Goal: Task Accomplishment & Management: Complete application form

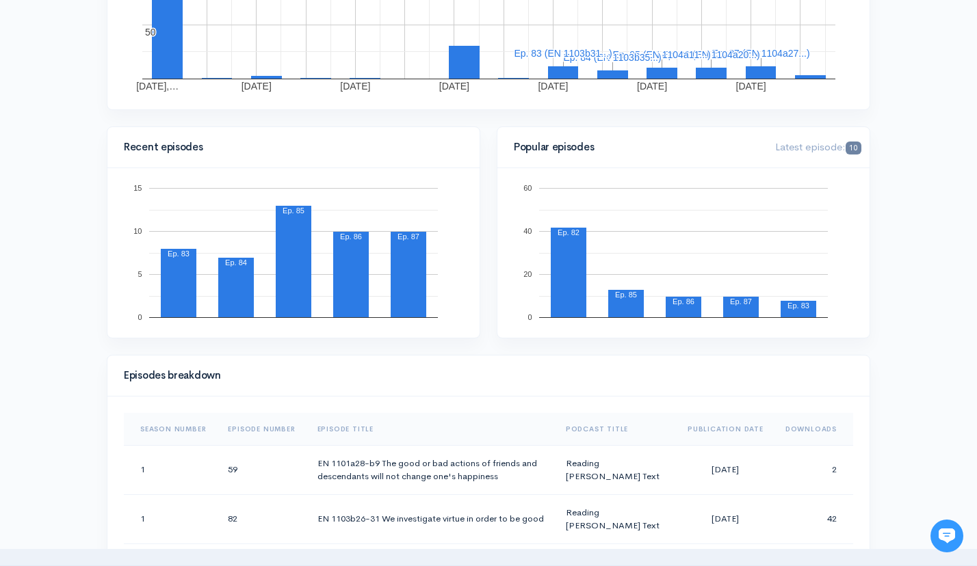
scroll to position [358, 0]
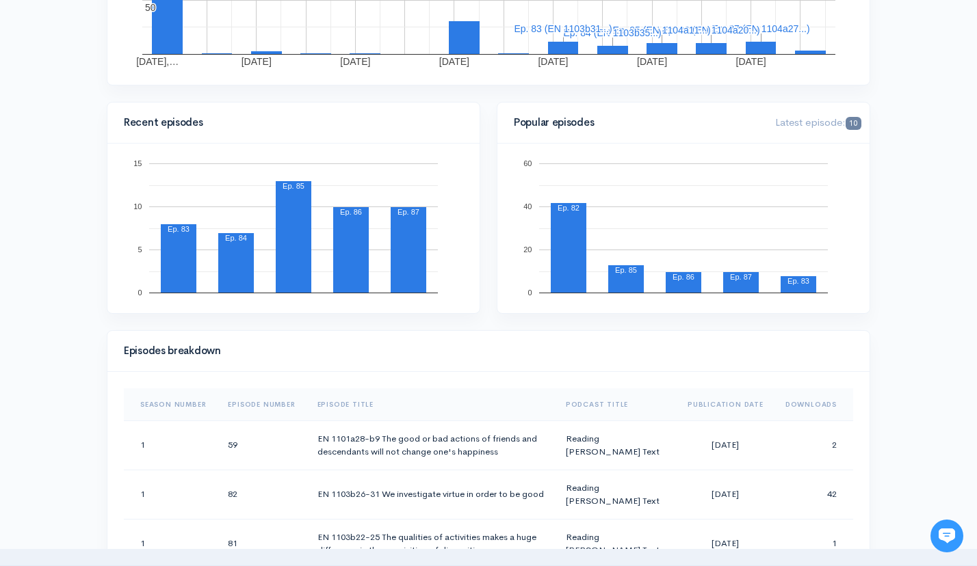
click at [944, 539] on icon at bounding box center [946, 536] width 16 height 15
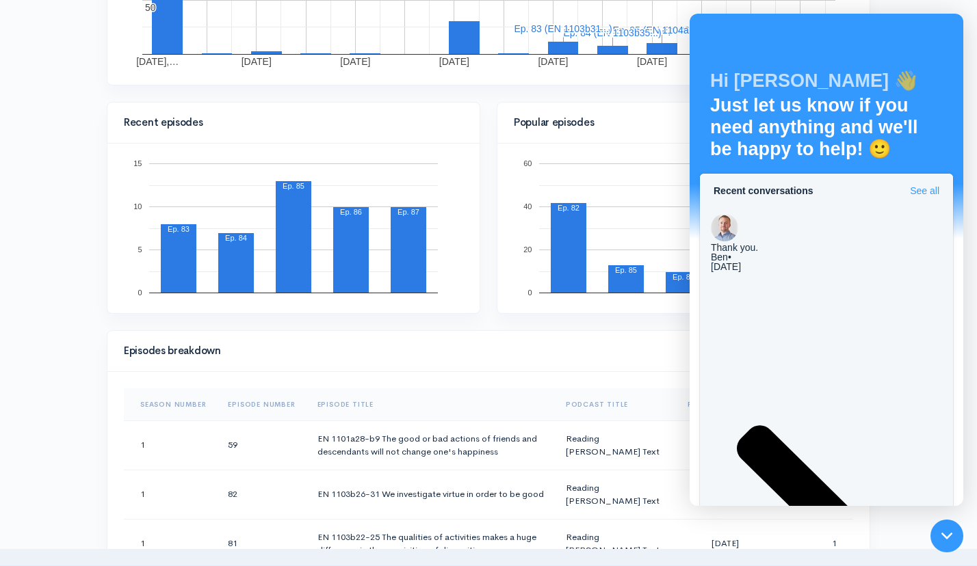
click at [928, 187] on span "See all" at bounding box center [924, 191] width 29 height 10
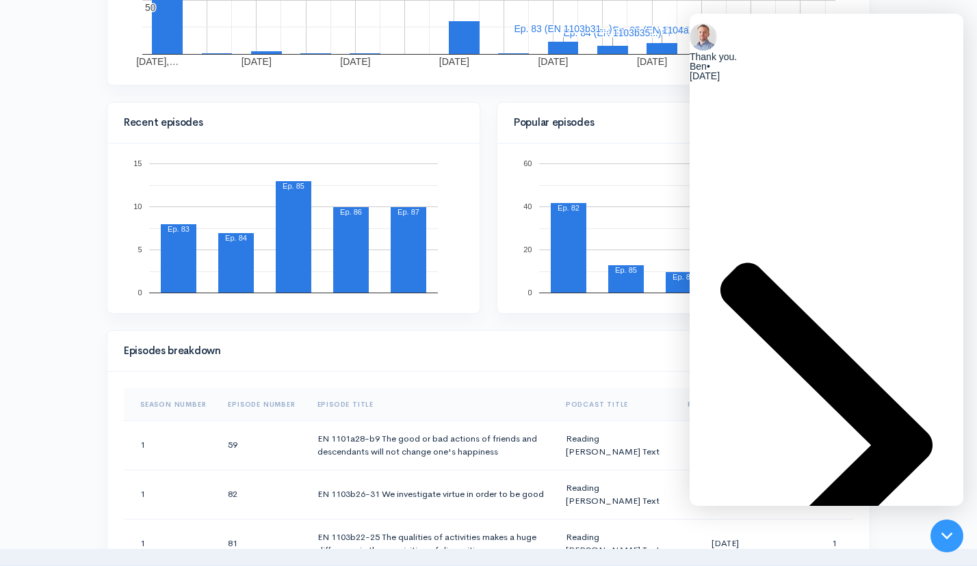
click at [858, 81] on div "Ben • [DATE]" at bounding box center [826, 71] width 274 height 19
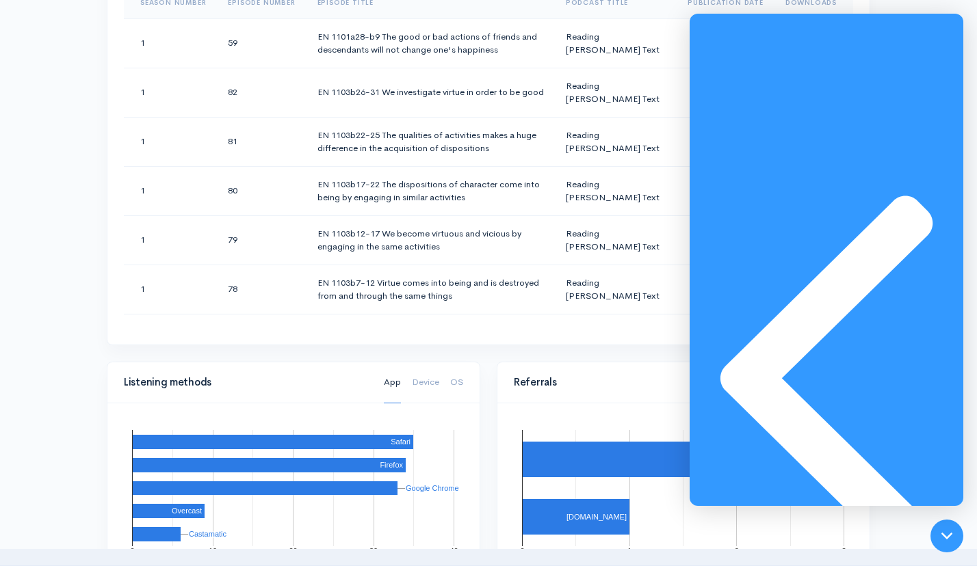
scroll to position [763, 0]
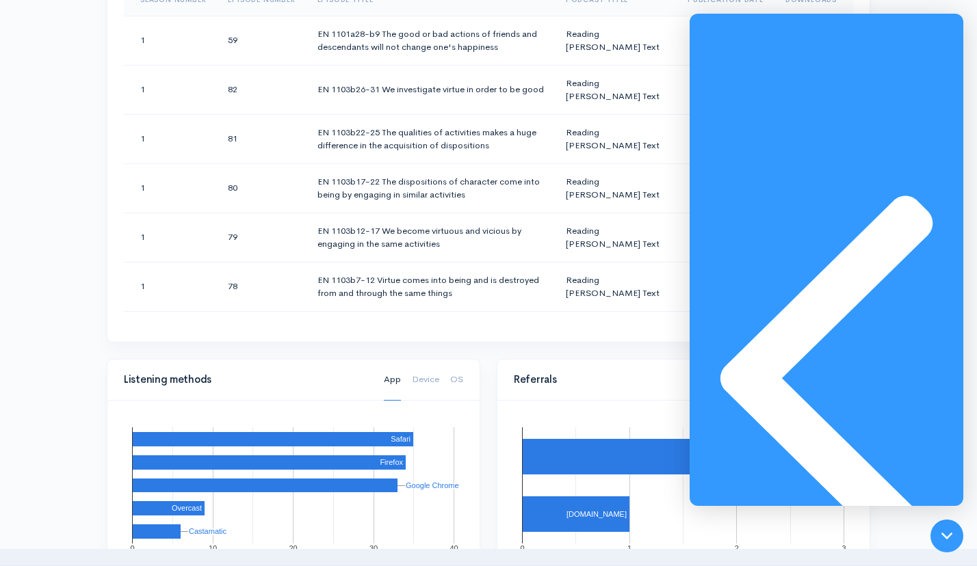
click at [949, 534] on icon at bounding box center [946, 536] width 11 height 11
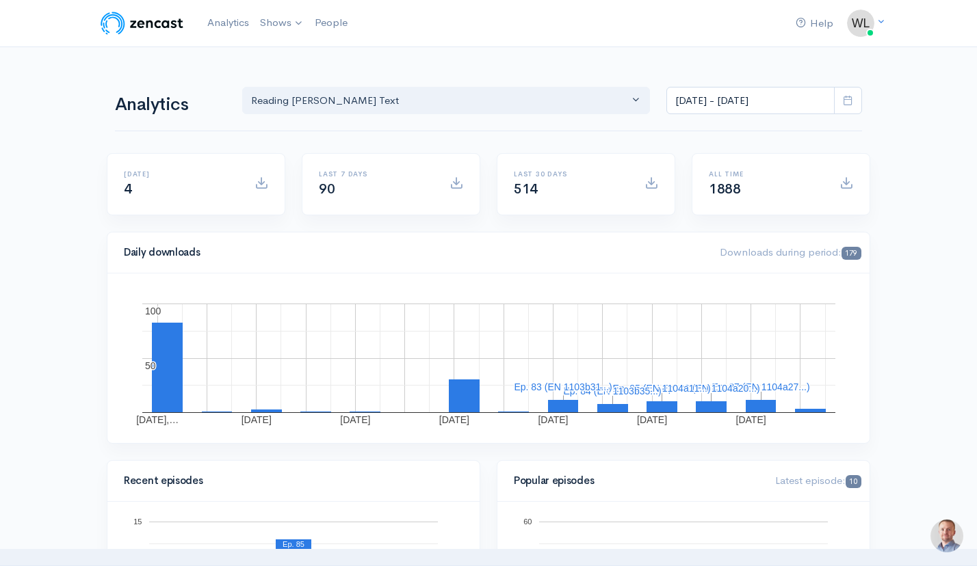
scroll to position [0, 0]
click at [290, 54] on link "Reading [PERSON_NAME] Text" at bounding box center [345, 56] width 181 height 24
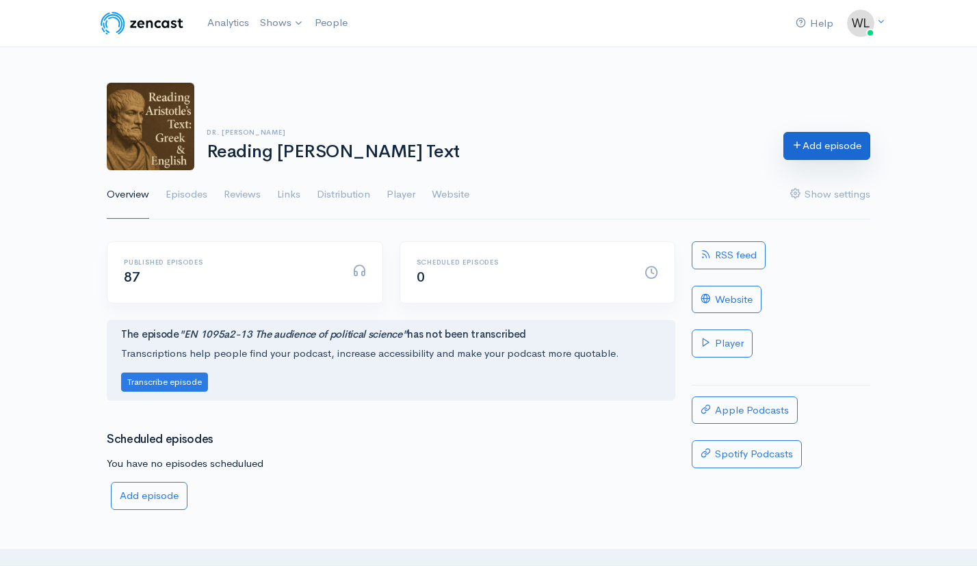
click at [852, 145] on link "Add episode" at bounding box center [826, 146] width 87 height 28
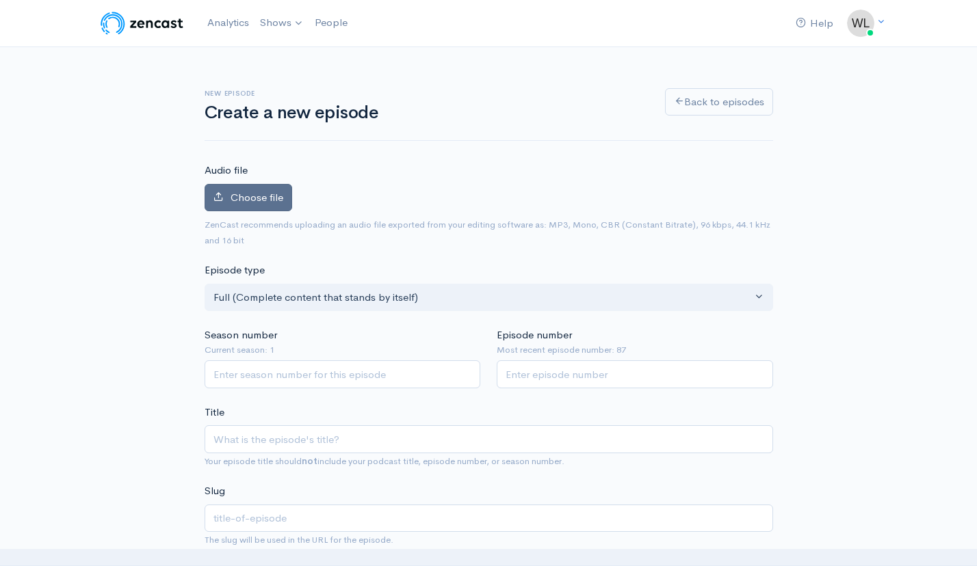
click at [259, 194] on span "Choose file" at bounding box center [256, 197] width 53 height 13
click at [0, 0] on input "Choose file" at bounding box center [0, 0] width 0 height 0
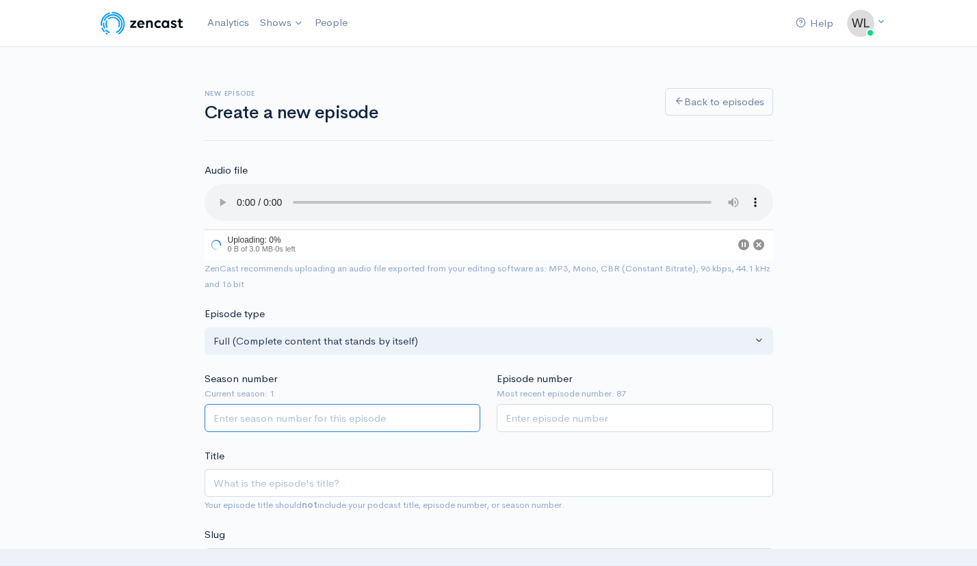
click at [364, 404] on input "Season number" at bounding box center [342, 418] width 276 height 28
type input "1"
click at [587, 404] on input "Episode number" at bounding box center [634, 418] width 276 height 28
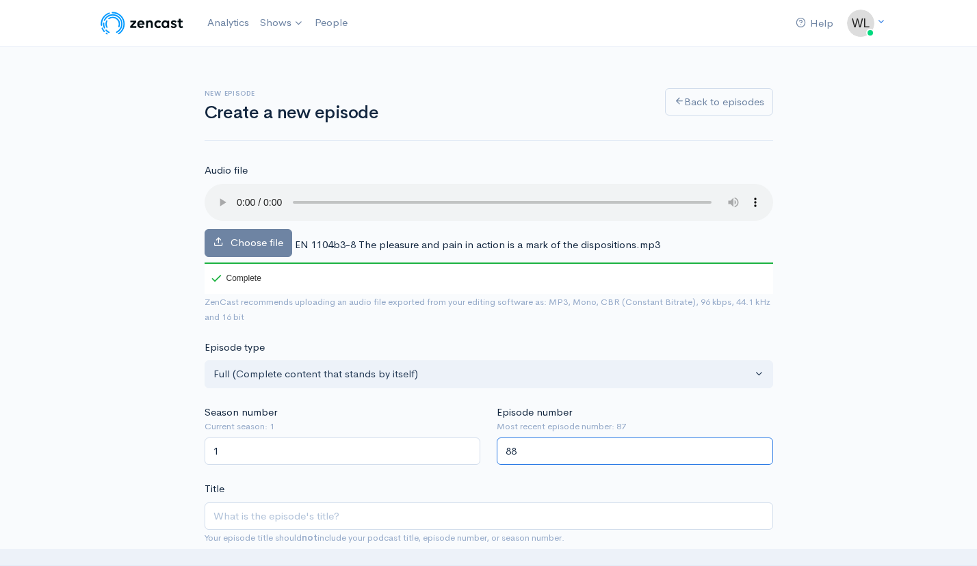
type input "88"
click at [436, 238] on span "EN 1104b3-8 The pleasure and pain in action is a mark of the dispositions.mp3" at bounding box center [477, 244] width 365 height 13
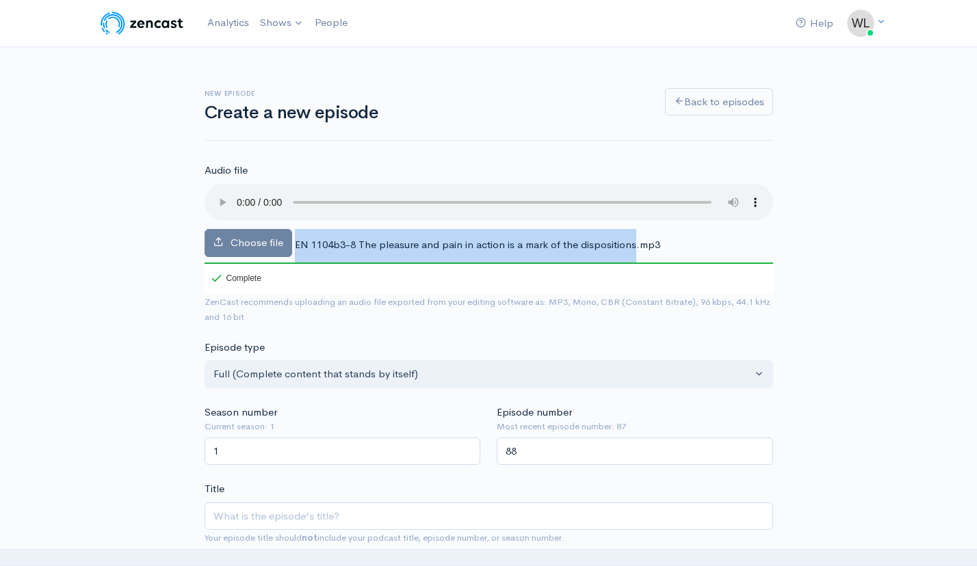
drag, startPoint x: 293, startPoint y: 227, endPoint x: 632, endPoint y: 224, distance: 338.5
click at [632, 224] on div "Choose file EN 1104b3-8 The pleasure and pain in action is a mark of the dispos…" at bounding box center [488, 239] width 568 height 110
copy div "EN 1104b3-8 The pleasure and pain in action is a mark of the dispositions"
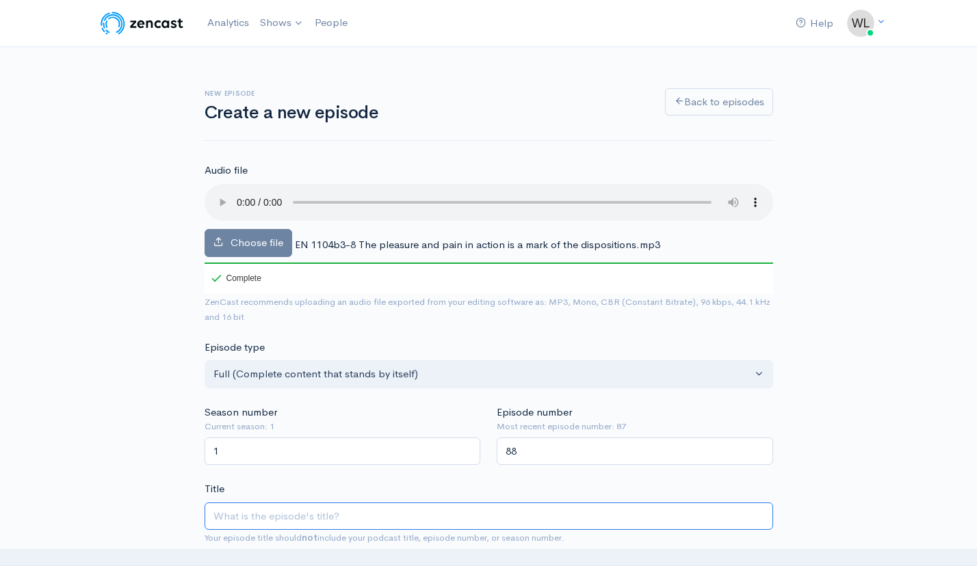
click at [287, 503] on input "Title" at bounding box center [488, 517] width 568 height 28
paste input "EN 1104b3-8 The pleasure and pain in action is a mark of the dispositions"
type input "EN 1104b3-8 The pleasure and pain in action is a mark of the dispositions"
type input "en-1104b3-8-the-pleasure-and-pain-in-action-is-a-mark-of-the-dispositions"
click at [514, 503] on input "EN 1104b3-8 The pleasure and pain in action is a mark of the dispositions" at bounding box center [488, 517] width 568 height 28
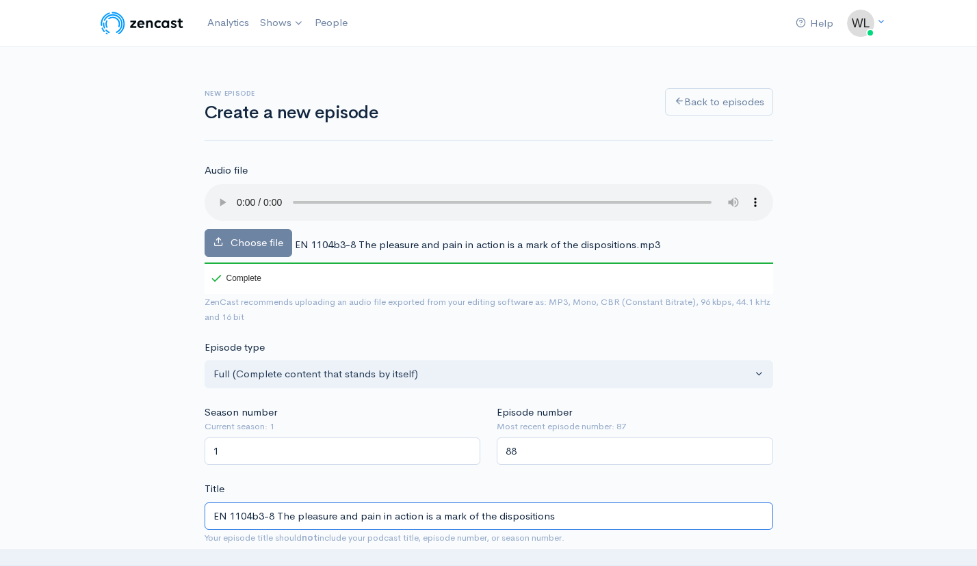
click at [514, 503] on input "EN 1104b3-8 The pleasure and pain in action is a mark of the dispositions" at bounding box center [488, 517] width 568 height 28
type input "EN 1104b3-8 The pleasure and pain in action is a mark of the c"
type input "en-1104b3-8-the-pleasure-and-pain-in-action-is-a-mark-of-the-c"
type input "EN 1104b3-8 The pleasure and pain in action is a mark of the cha"
type input "en-1104b3-8-the-pleasure-and-pain-in-action-is-a-mark-of-the-cha"
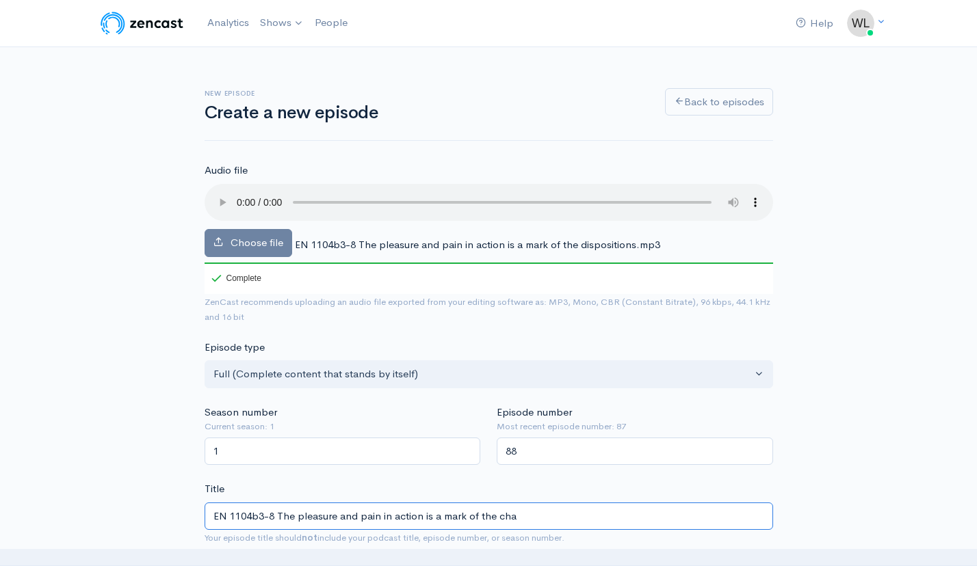
type input "EN 1104b3-8 The pleasure and pain in action is a mark of the cha r"
type input "en-1104b3-8-the-pleasure-and-pain-in-action-is-a-mark-of-the-cha-r"
type input "EN 1104b3-8 The pleasure and pain in action is a mark of the chara"
type input "en-1104b3-8-the-pleasure-and-pain-in-action-is-a-mark-of-the-chara"
type input "EN 1104b3-8 The pleasure and pain in action is a mark of the charac"
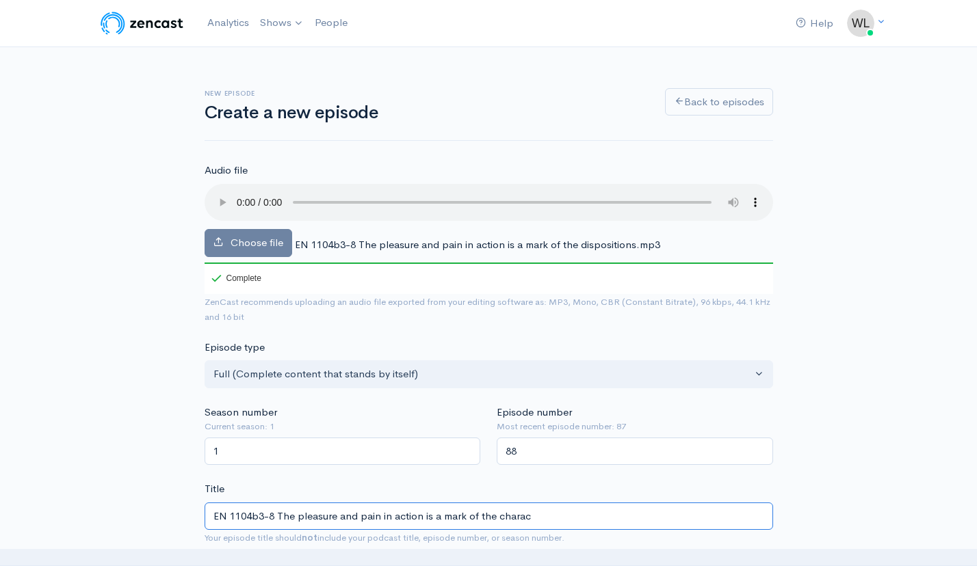
type input "en-1104b3-8-the-pleasure-and-pain-in-action-is-a-mark-of-the-charac"
type input "EN 1104b3-8 The pleasure and pain in action is a mark of the charact"
type input "en-1104b3-8-the-pleasure-and-pain-in-action-is-a-mark-of-the-charact"
type input "EN 1104b3-8 The pleasure and pain in action is a mark of the character"
type input "en-1104b3-8-the-pleasure-and-pain-in-action-is-a-mark-of-the-character"
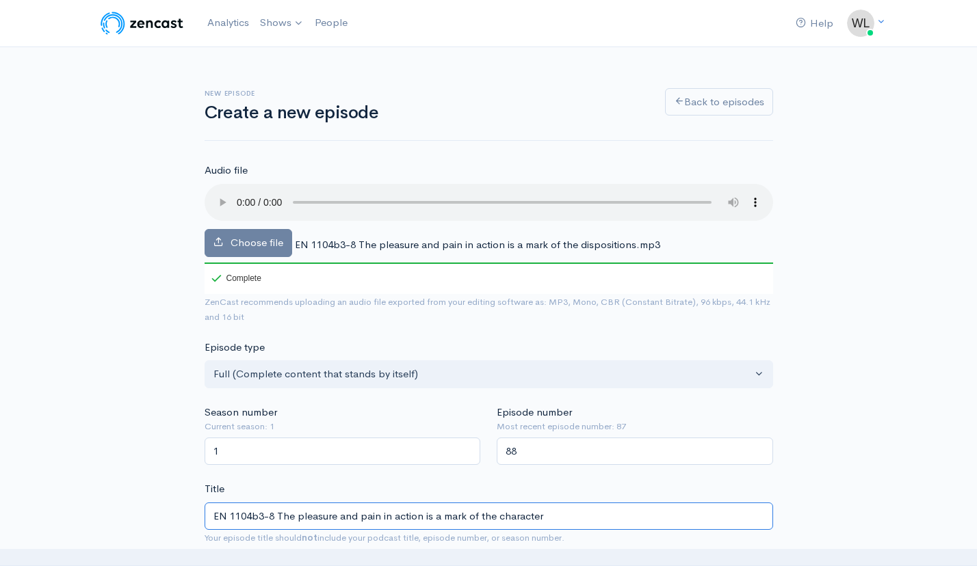
click at [481, 503] on input "EN 1104b3-8 The pleasure and pain in action is a mark of the character" at bounding box center [488, 517] width 568 height 28
type input "EN 1104b3-8 The pleasure and pain in action is a mark of character"
type input "en-1104b3-8-the-pleasure-and-pain-in-action-is-a-mark-of-character"
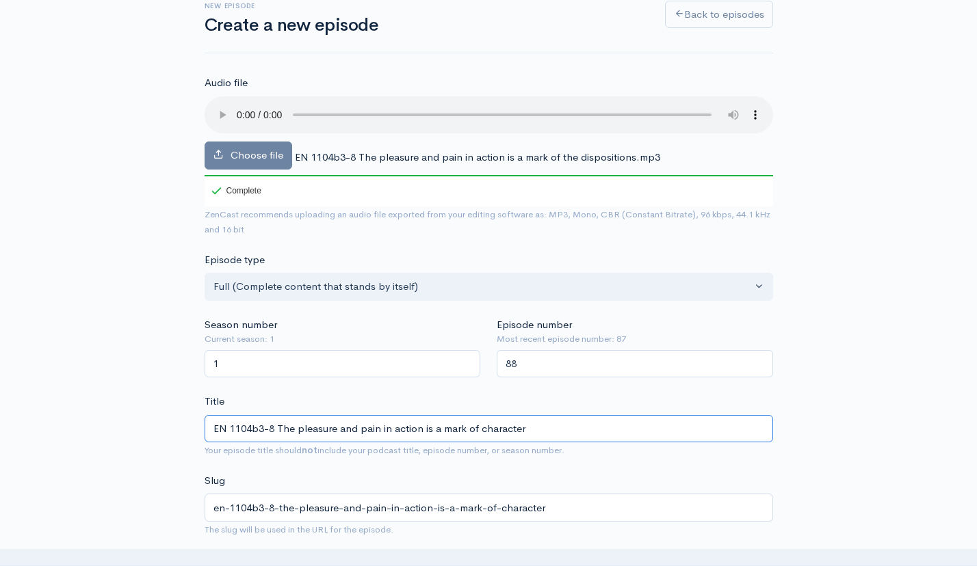
scroll to position [92, 0]
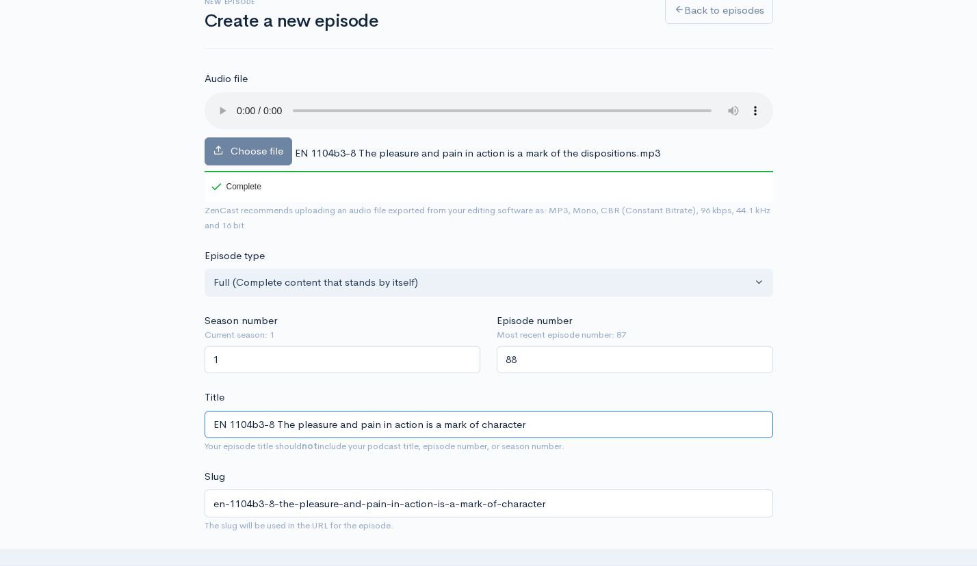
drag, startPoint x: 381, startPoint y: 402, endPoint x: 416, endPoint y: 390, distance: 37.4
click at [381, 411] on input "EN 1104b3-8 The pleasure and pain in action is a mark of character" at bounding box center [488, 425] width 568 height 28
type input "EN 1104b3-8 The pleasure and pain fin action is a mark of character"
type input "en-1104b3-8-the-pleasure-and-pain-fin-action-is-a-mark-of-character"
type input "EN 1104b3-8 The pleasure and pain fein action is a mark of character"
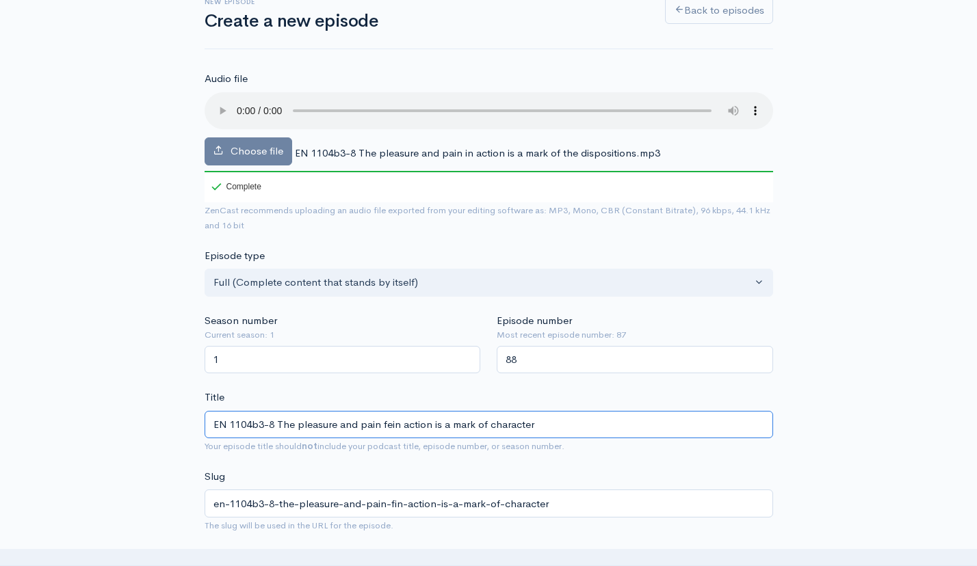
type input "en-1104b3-8-the-pleasure-and-pain-fein-action-is-a-mark-of-character"
type input "EN 1104b3-8 The pleasure and pain fe lin action is a mark of character"
type input "en-1104b3-8-the-pleasure-and-pain-fe-lin-action-is-a-mark-of-character"
type input "EN 1104b3-8 The pleasure and pain feltin action is a mark of character"
type input "en-1104b3-8-the-pleasure-and-pain-feltin-action-is-a-mark-of-character"
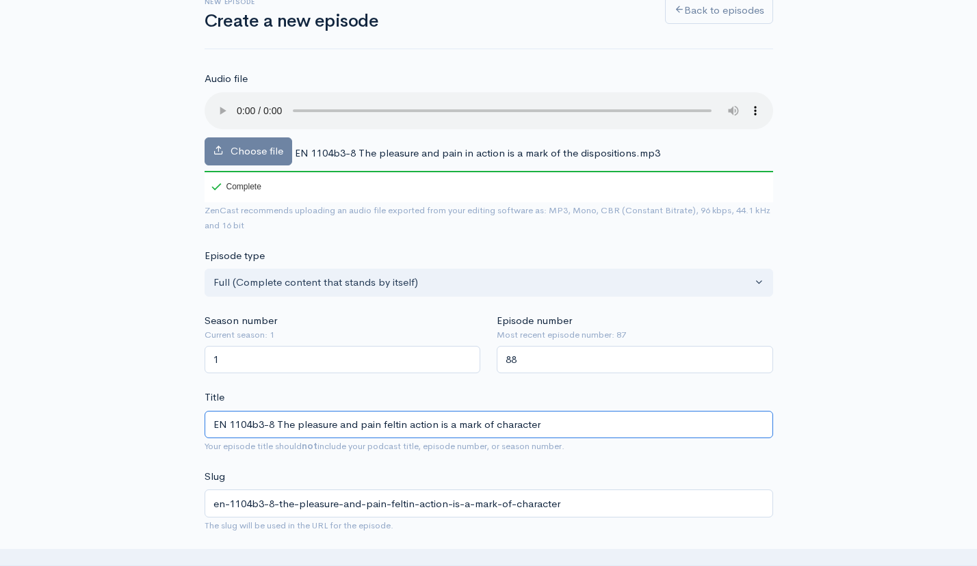
type input "EN 1104b3-8 The pleasure and pain felt in action is a mark of character"
type input "en-1104b3-8-the-pleasure-and-pain-felt-in-action-is-a-mark-of-character"
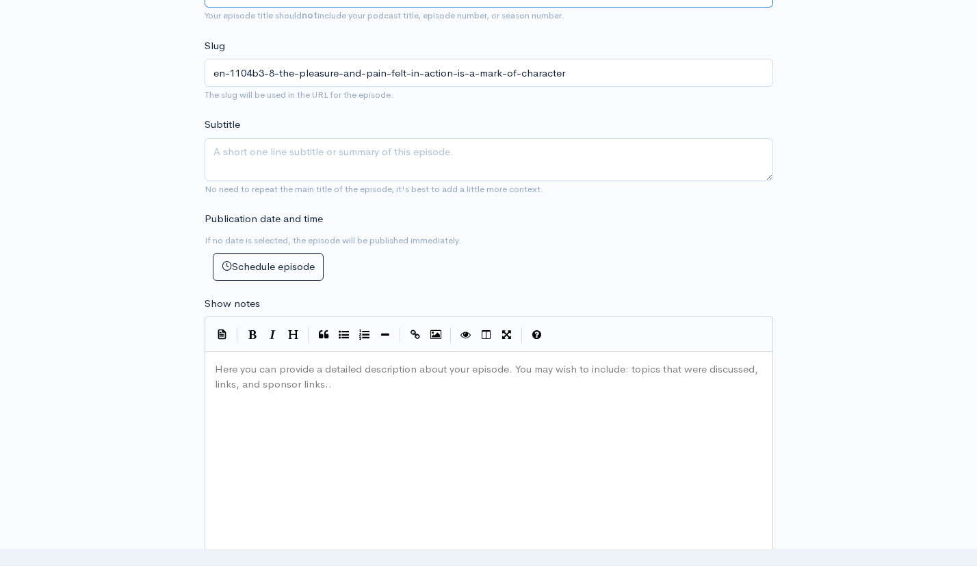
scroll to position [557, 0]
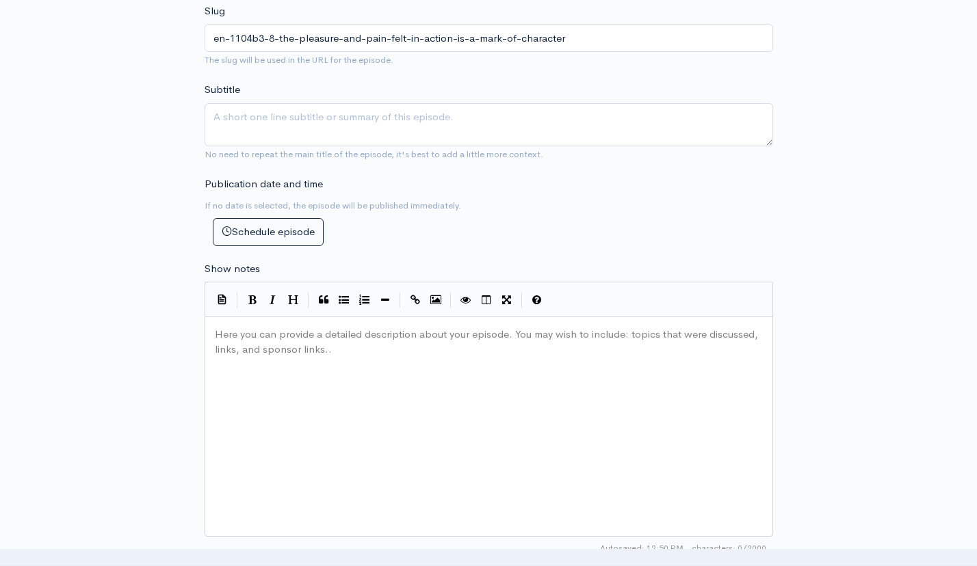
type input "EN 1104b3-8 The pleasure and pain felt in action is a mark of character"
click at [405, 373] on div "Here you can provide a detailed description about your episode. You may wish to…" at bounding box center [505, 443] width 587 height 239
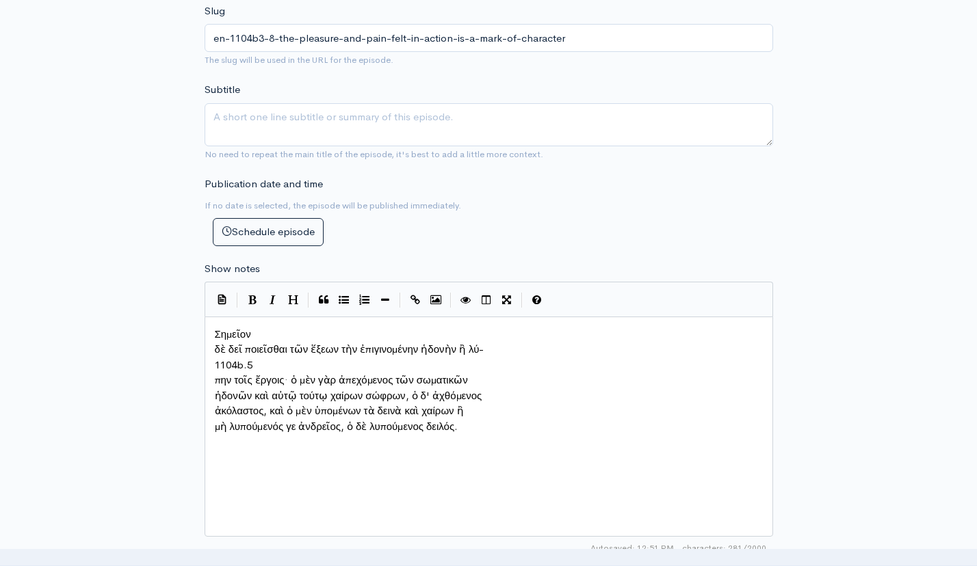
scroll to position [7, 1]
type textarea "1104b.5"
drag, startPoint x: 262, startPoint y: 355, endPoint x: 210, endPoint y: 351, distance: 52.1
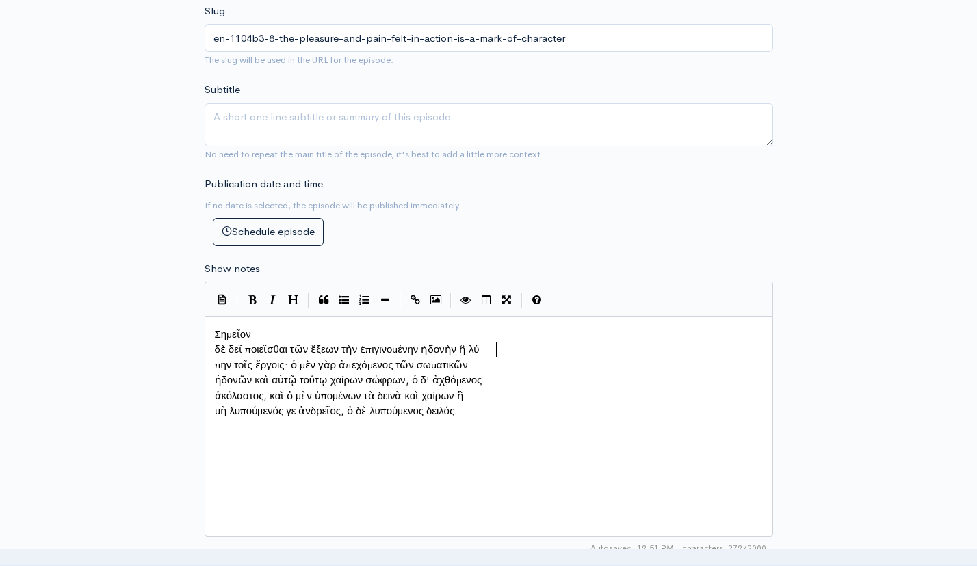
click at [215, 343] on span "δὲ δεῖ ποιεῖσθαι τῶν ἕξεων τὴν ἐπιγινομένην ἡδονὴν ἢ λύ" at bounding box center [347, 349] width 265 height 13
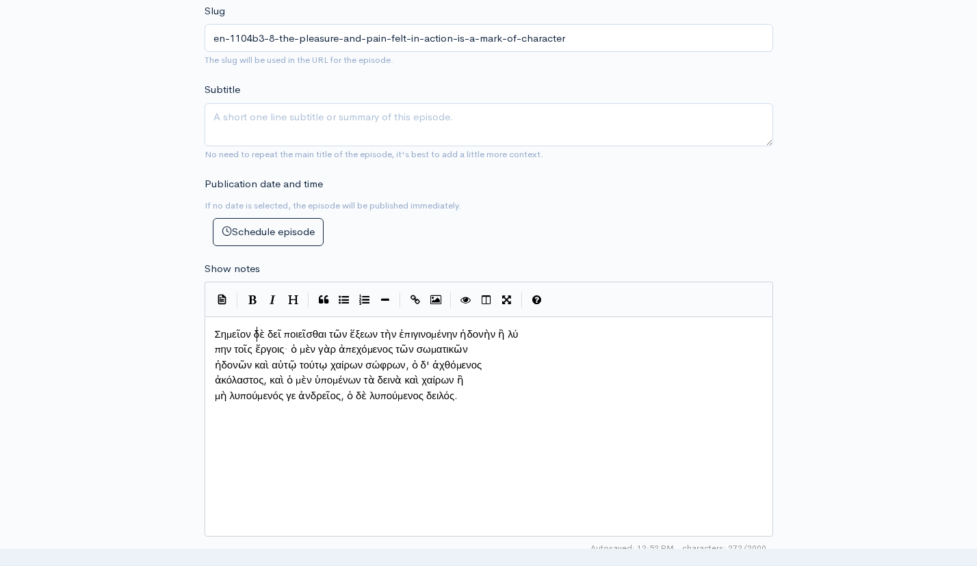
scroll to position [7, 3]
click at [217, 343] on span "πην τοῖς ἔργοις· ὁ μὲν γὰρ ἀπεχόμενος τῶν σωματικῶν" at bounding box center [341, 349] width 253 height 13
click at [212, 358] on pre "ἡδονῶν καὶ αὐτῷ τούτῳ χαίρων σώφρων, ὁ δ' ἀχθόμενος" at bounding box center [488, 366] width 553 height 16
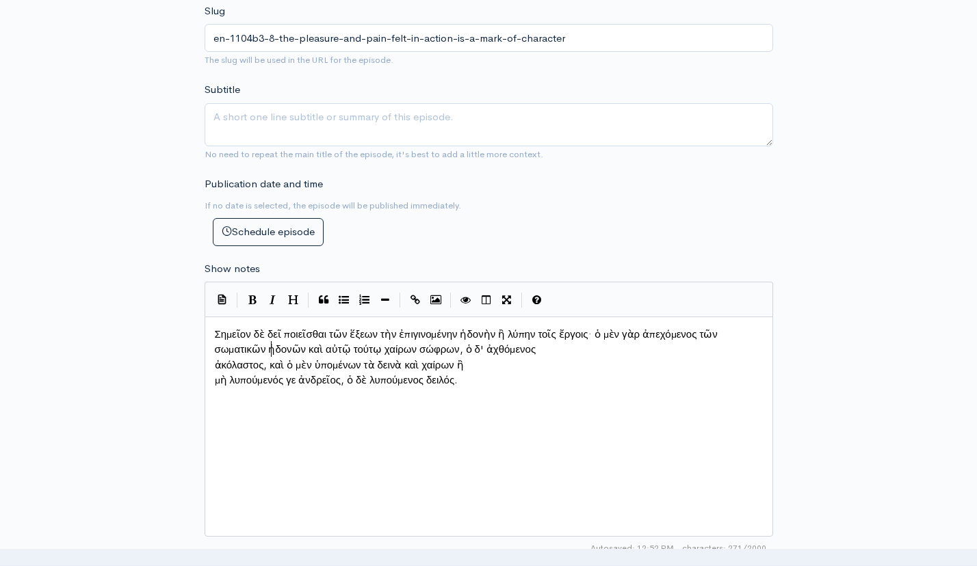
scroll to position [7, 2]
click at [213, 360] on pre "ἀκόλαστος, καὶ ὁ μὲν ὑπομένων τὰ δεινὰ καὶ χαίρων ἢ" at bounding box center [488, 366] width 553 height 16
click at [213, 373] on pre "μὴ λυπούμενός γε ἀνδρεῖος, ὁ δὲ λυπούμενος δειλός." at bounding box center [488, 381] width 553 height 16
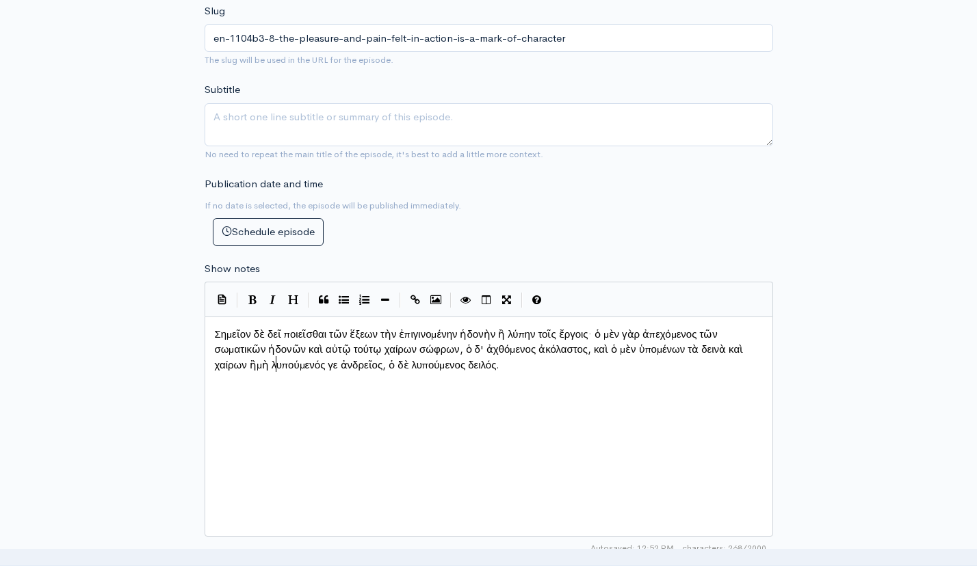
scroll to position [7, 2]
click at [415, 438] on div "x Σημεῖον δὲ δεῖ ποιεῖσθαι τῶν ἕξεων τὴν ἐπιγινομένην ἡδονὴν ἢ λύπην τοῖς ἔργοι…" at bounding box center [505, 443] width 587 height 239
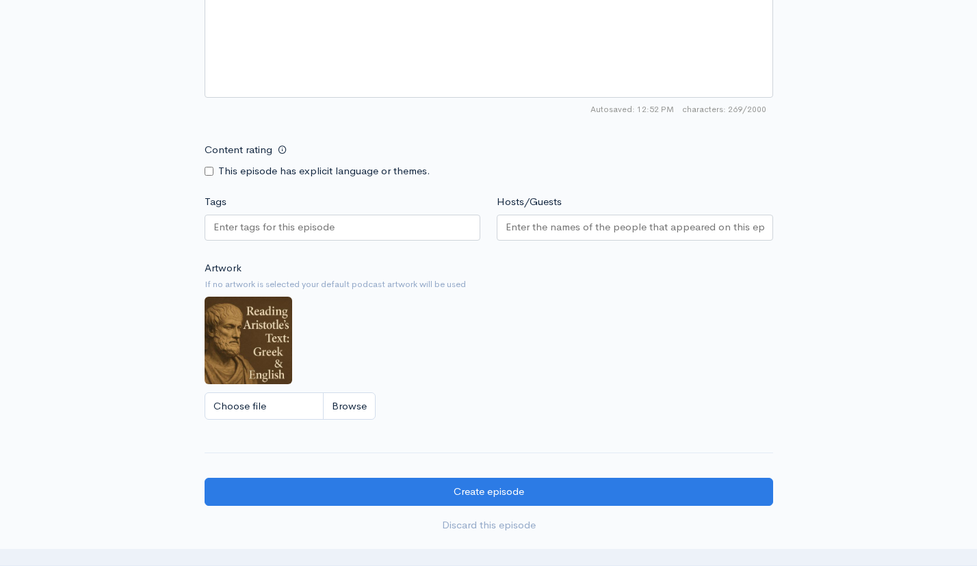
scroll to position [1027, 0]
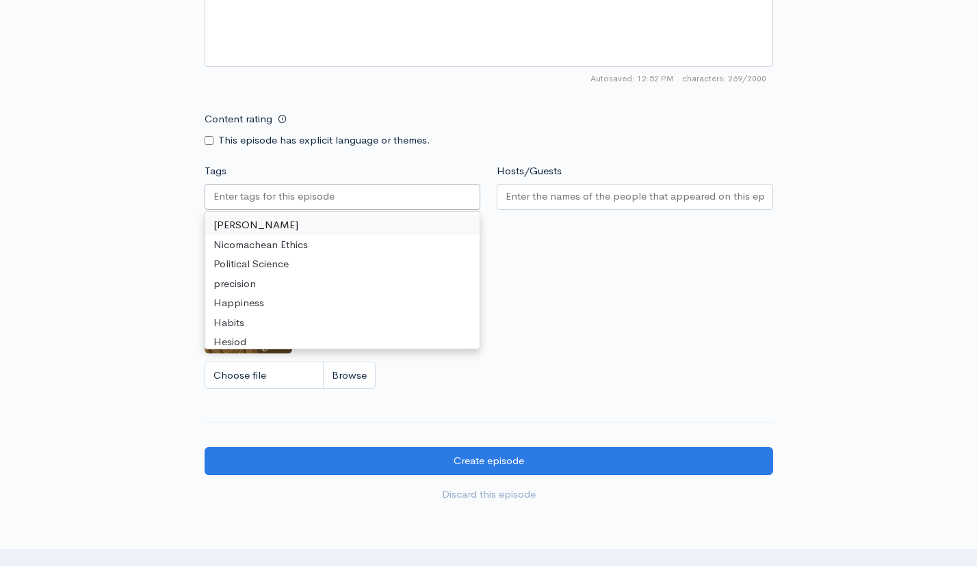
click at [339, 191] on div at bounding box center [342, 197] width 276 height 26
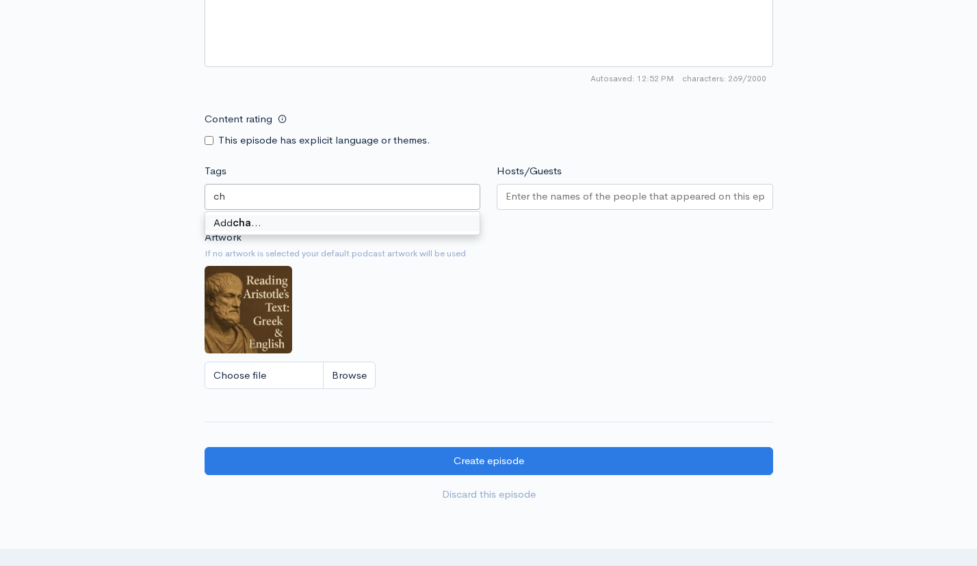
type input "c"
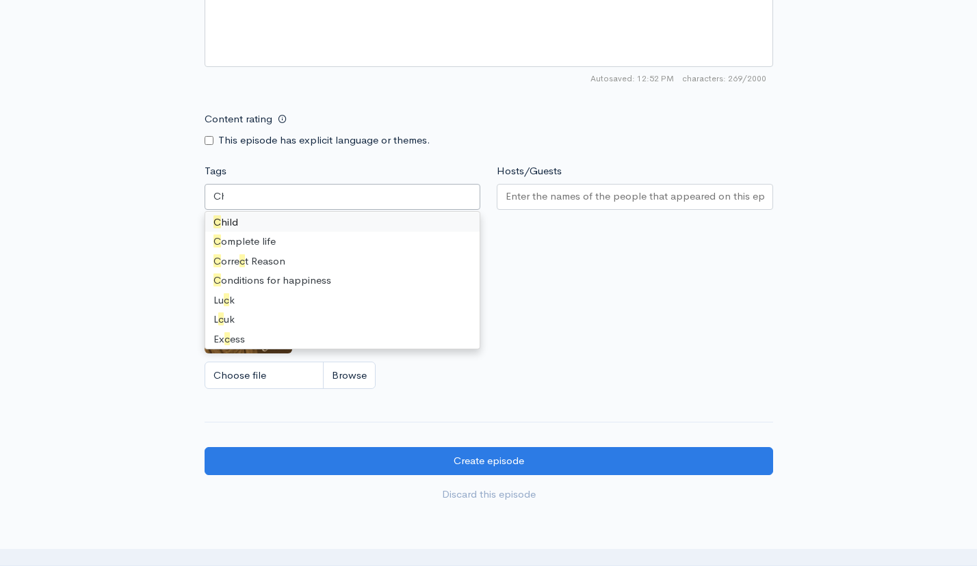
scroll to position [0, 0]
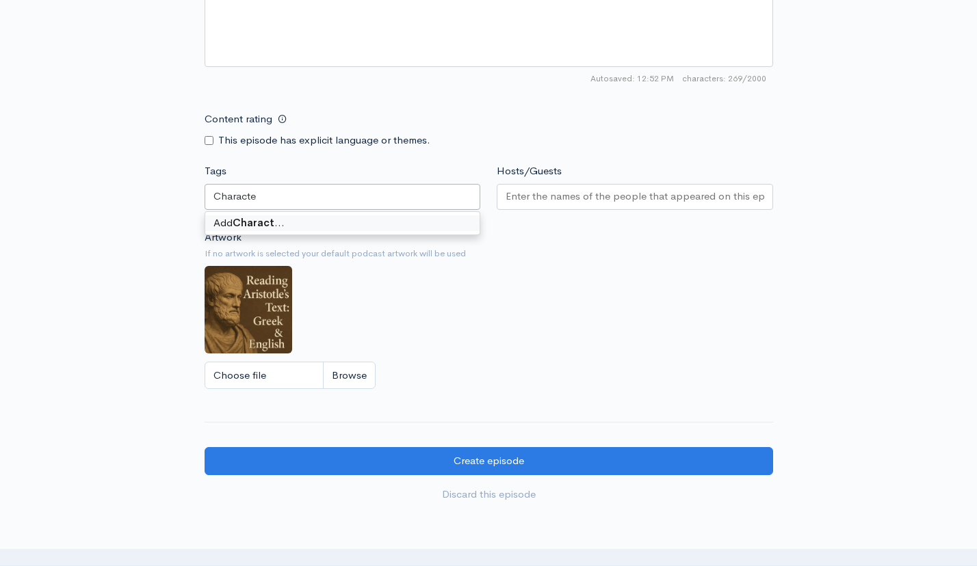
type input "Character"
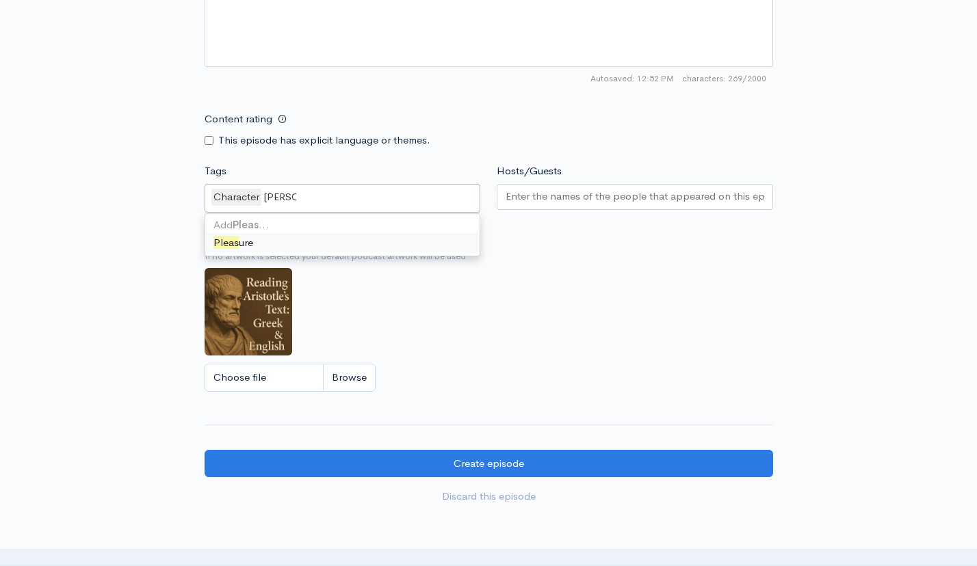
type input "Pleasure"
type input "Pain"
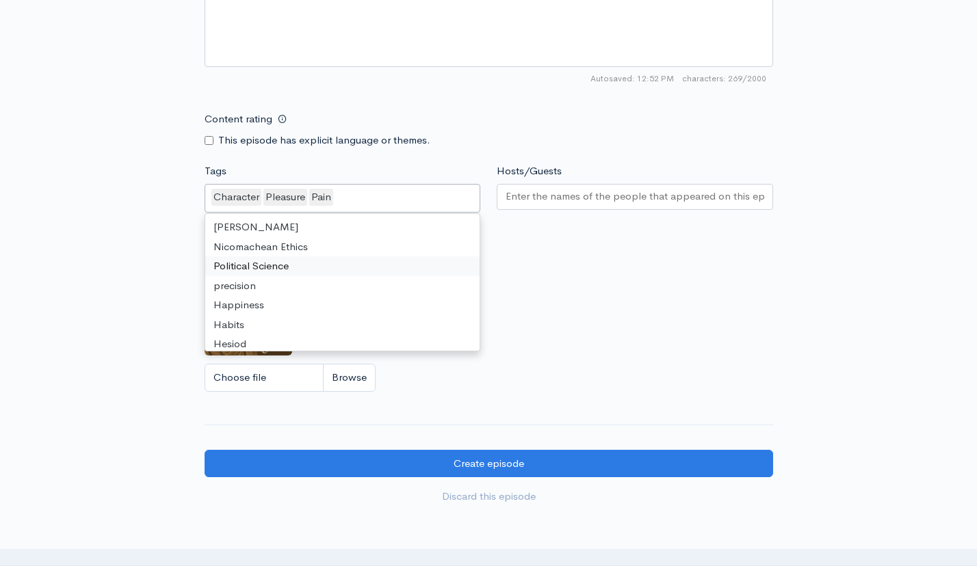
click at [625, 201] on div at bounding box center [634, 197] width 276 height 26
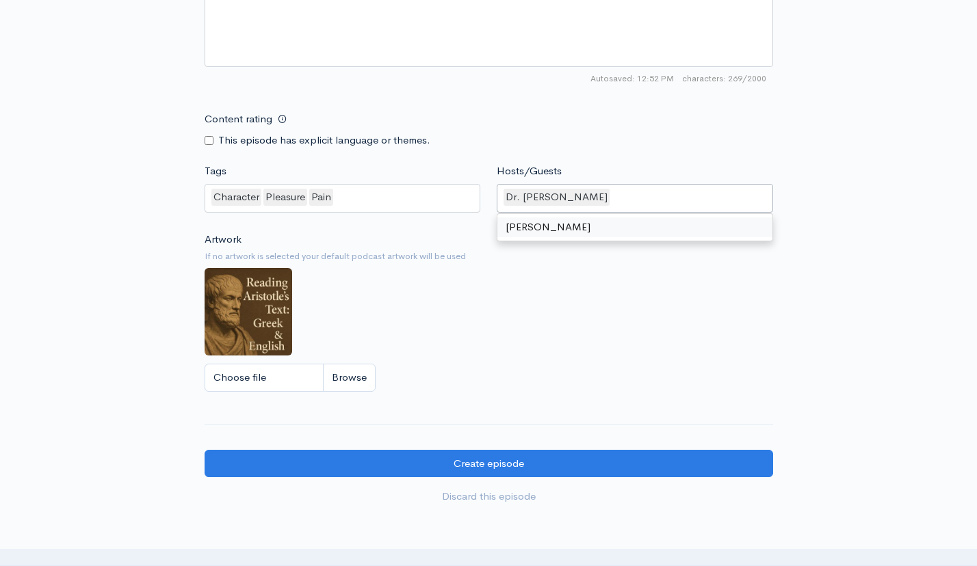
click at [607, 289] on div "Artwork If no artwork is selected your default podcast artwork will be used Cho…" at bounding box center [488, 316] width 568 height 168
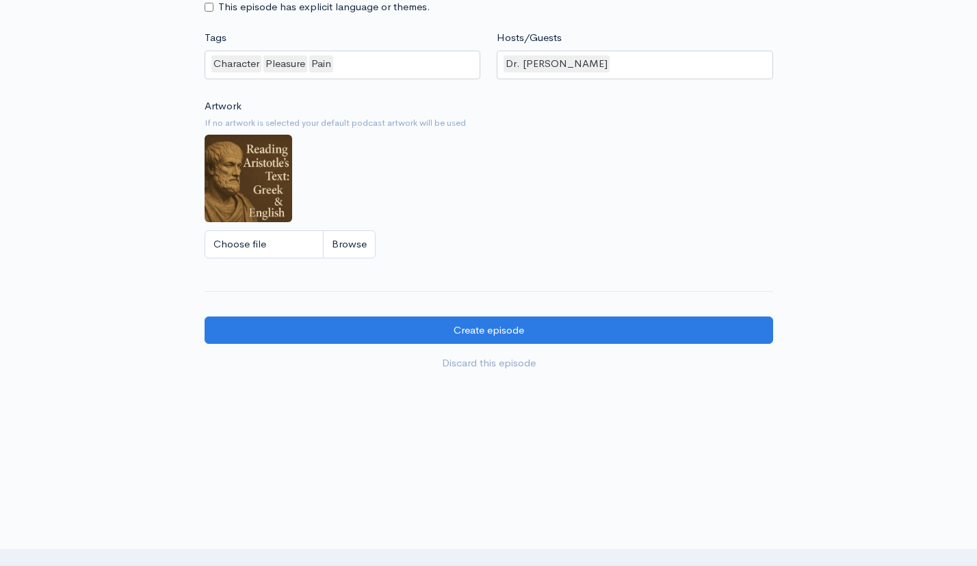
scroll to position [1160, 0]
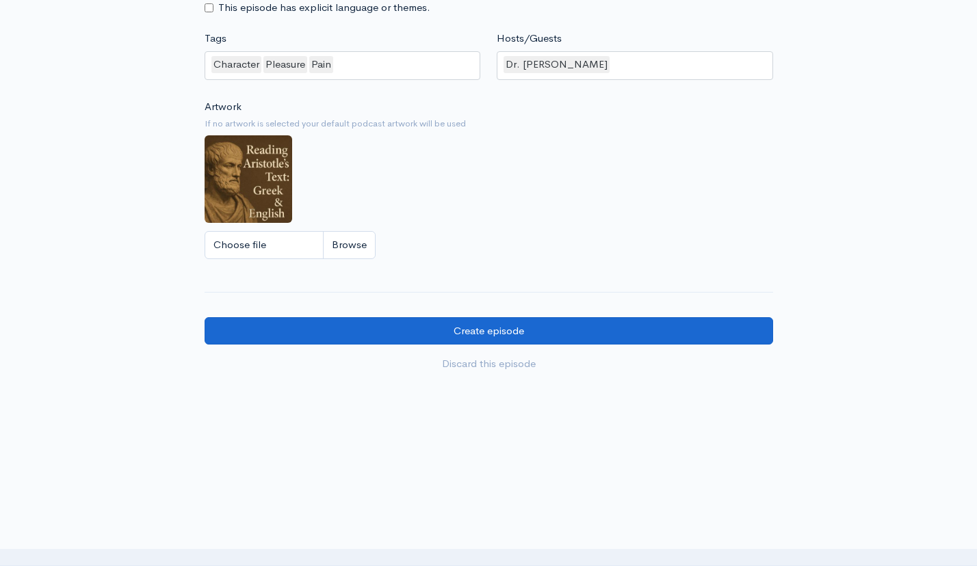
click at [496, 323] on input "Create episode" at bounding box center [488, 331] width 568 height 28
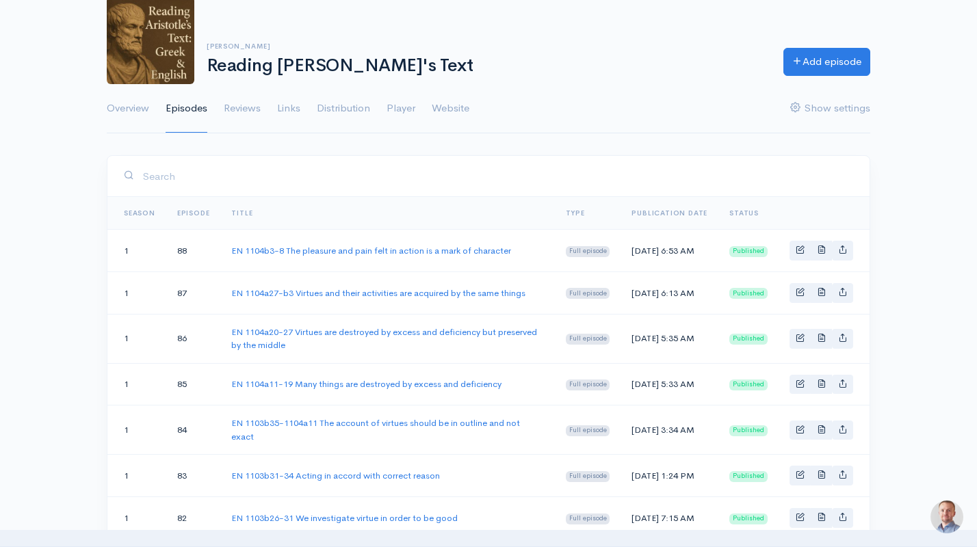
scroll to position [83, 0]
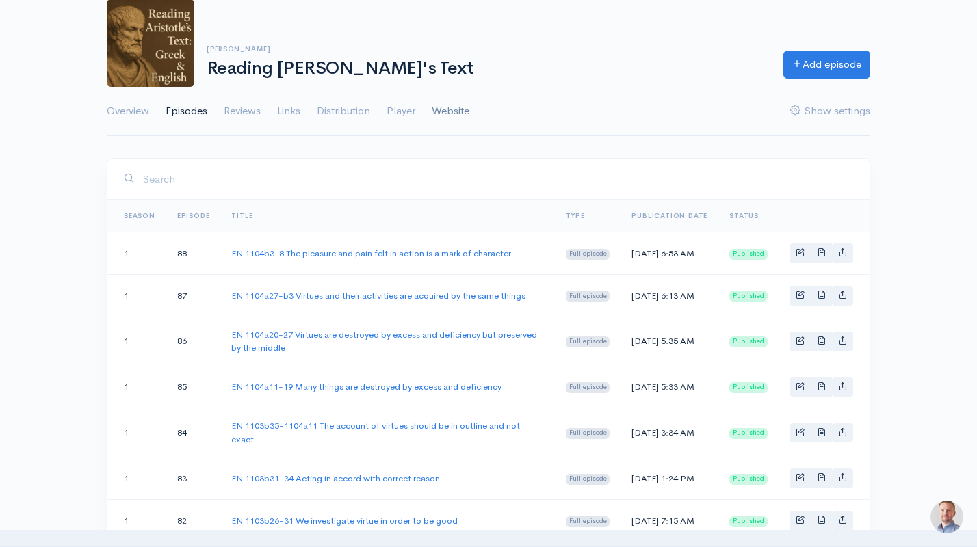
click at [451, 109] on link "Website" at bounding box center [451, 111] width 38 height 49
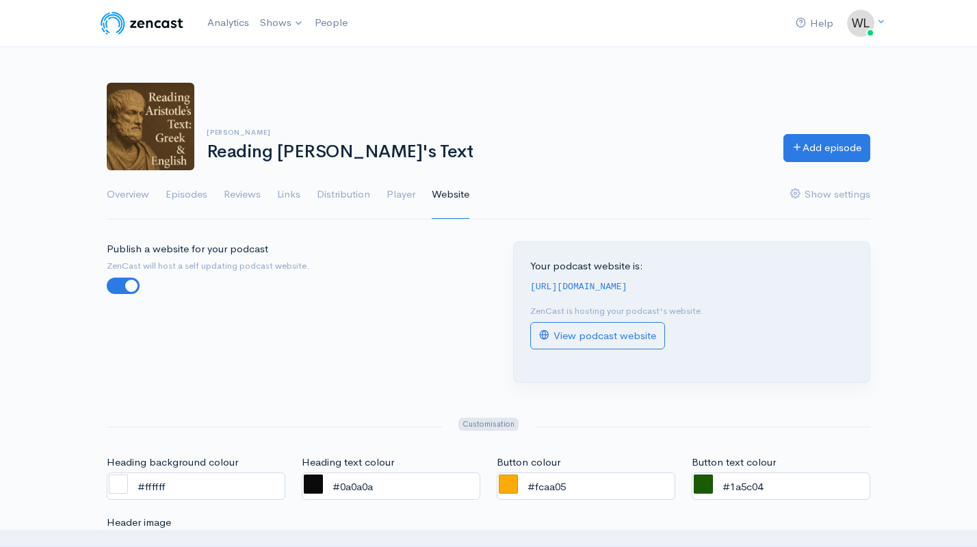
click at [627, 284] on code "https://reading-aristotle-s-texts.zencast.website" at bounding box center [578, 287] width 97 height 10
click at [589, 284] on code "https://reading-aristotle-s-texts.zencast.website" at bounding box center [578, 287] width 97 height 10
drag, startPoint x: 531, startPoint y: 284, endPoint x: 817, endPoint y: 281, distance: 285.9
click at [817, 281] on div "[URL][DOMAIN_NAME]" at bounding box center [691, 286] width 323 height 16
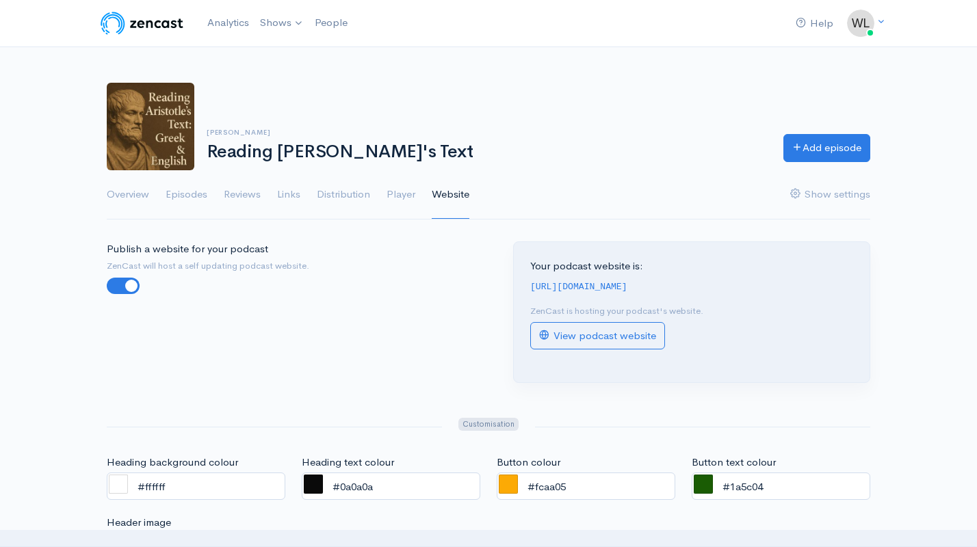
copy code "[URL][DOMAIN_NAME]"
click at [194, 189] on link "Episodes" at bounding box center [186, 194] width 42 height 49
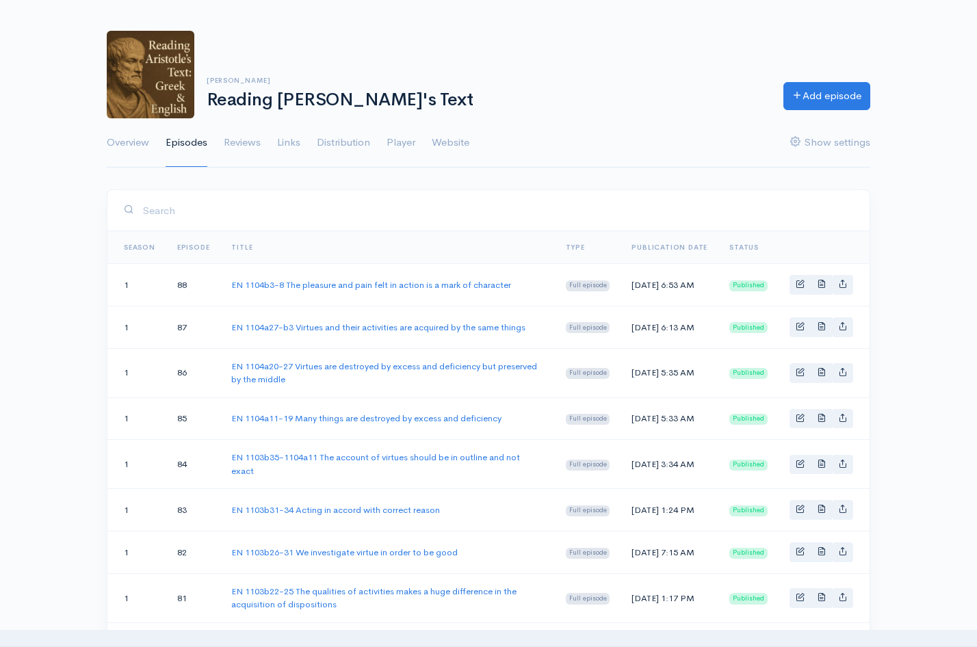
scroll to position [53, 0]
click at [465, 144] on link "Website" at bounding box center [451, 141] width 38 height 49
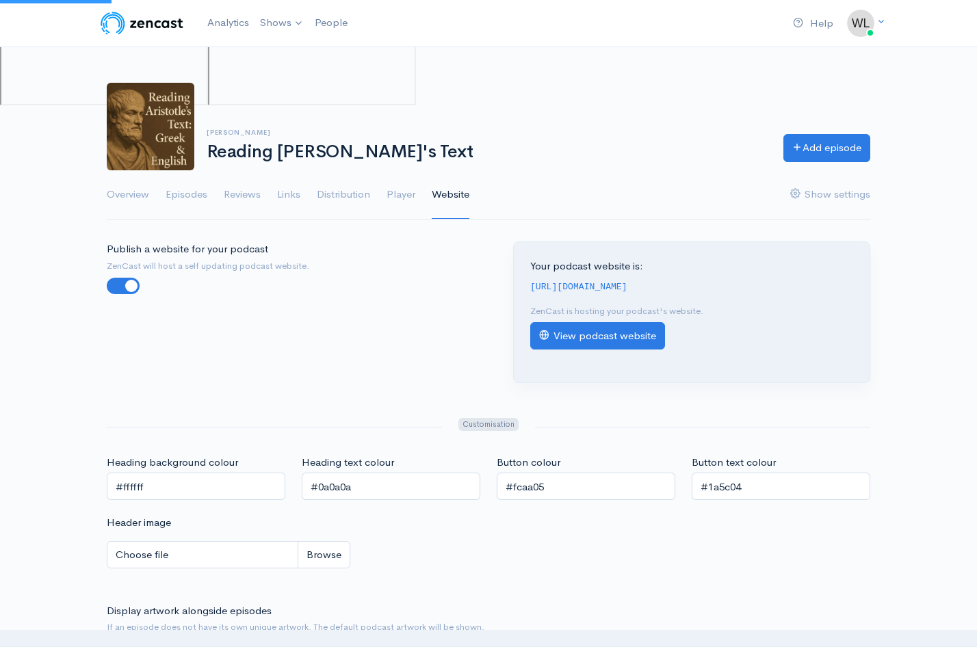
click at [649, 333] on link "View podcast website" at bounding box center [597, 336] width 135 height 28
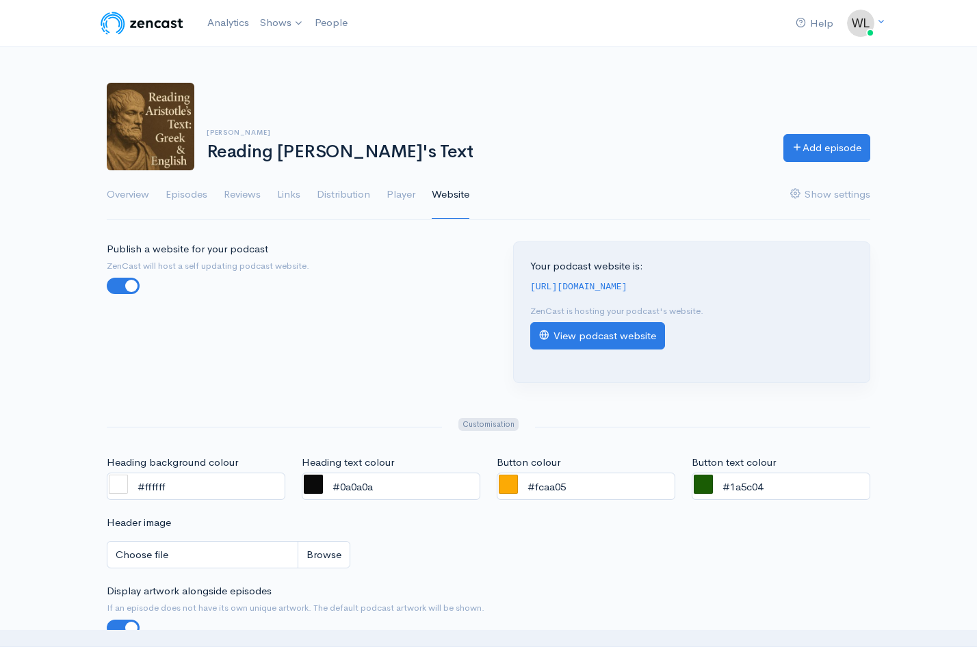
click at [622, 336] on link "View podcast website" at bounding box center [597, 336] width 135 height 28
click at [634, 337] on link "View podcast website" at bounding box center [597, 336] width 135 height 28
click at [226, 23] on link "Analytics" at bounding box center [228, 22] width 53 height 29
